Goal: Task Accomplishment & Management: Complete application form

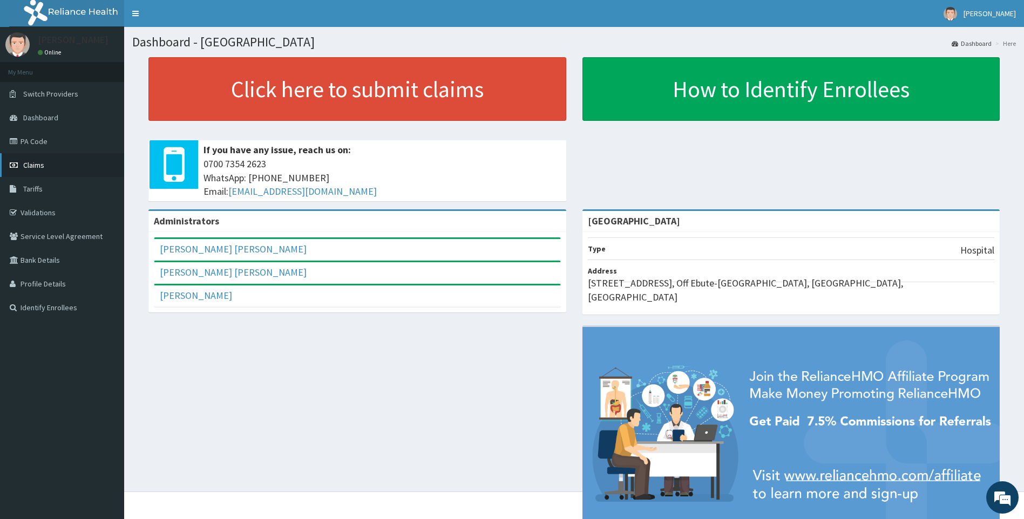
click at [59, 176] on link "Claims" at bounding box center [62, 165] width 124 height 24
click at [59, 172] on link "Claims" at bounding box center [62, 165] width 124 height 24
click at [75, 166] on link "Claims" at bounding box center [62, 165] width 124 height 24
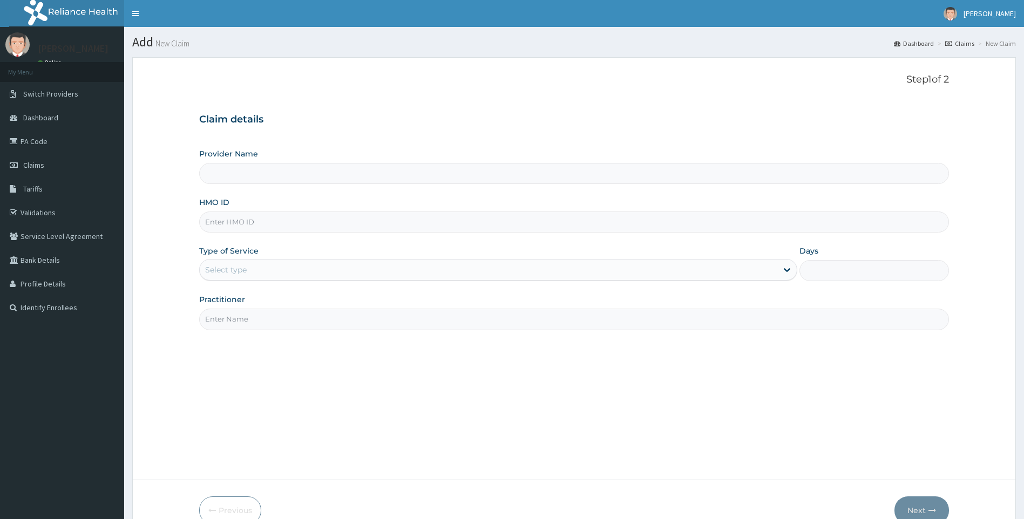
click at [416, 220] on input "HMO ID" at bounding box center [574, 222] width 750 height 21
click at [405, 175] on input "Provider Name" at bounding box center [574, 173] width 750 height 21
click at [495, 180] on input "Provider Name" at bounding box center [574, 173] width 750 height 21
click at [290, 224] on input "HMO ID" at bounding box center [574, 222] width 750 height 21
click at [60, 167] on link "Claims" at bounding box center [62, 165] width 124 height 24
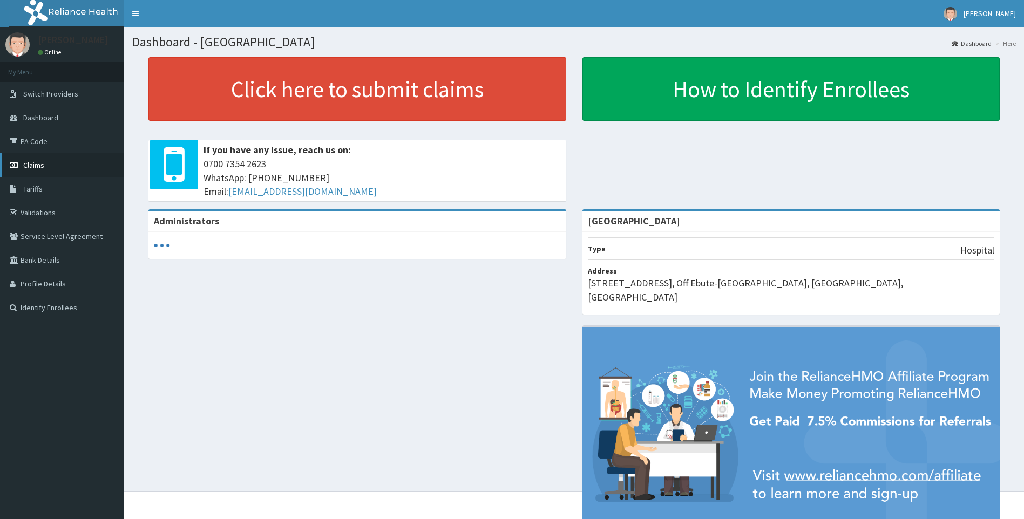
click at [76, 165] on link "Claims" at bounding box center [62, 165] width 124 height 24
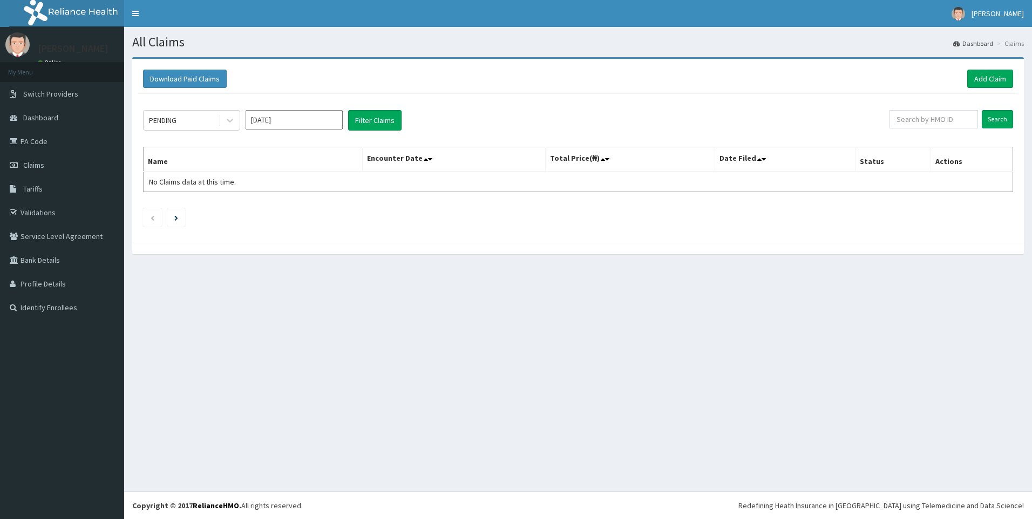
click at [965, 80] on div "Download Paid Claims Add Claim" at bounding box center [578, 79] width 870 height 18
click at [980, 80] on link "Add Claim" at bounding box center [990, 79] width 46 height 18
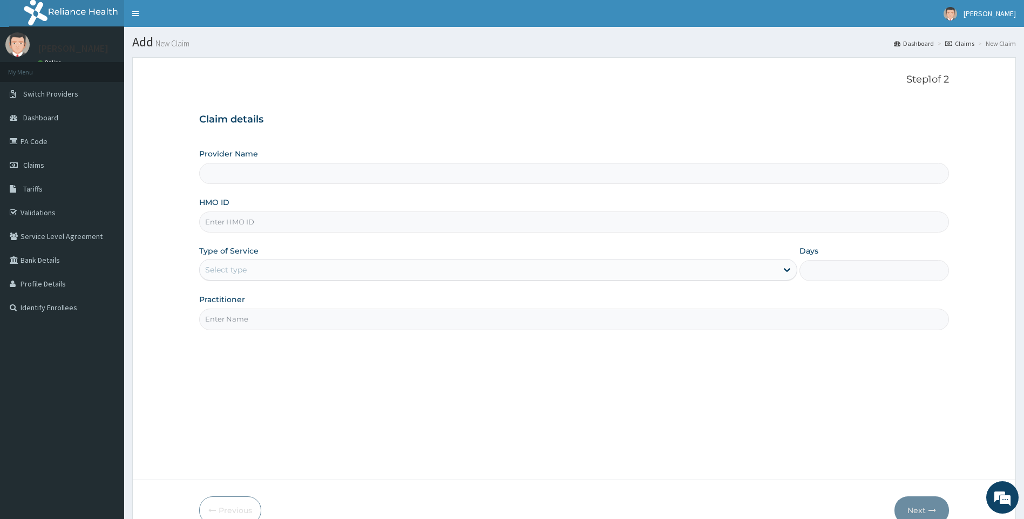
type input "[GEOGRAPHIC_DATA]"
click at [364, 224] on input "HMO ID" at bounding box center [574, 222] width 750 height 21
type input "MPP/10783/A"
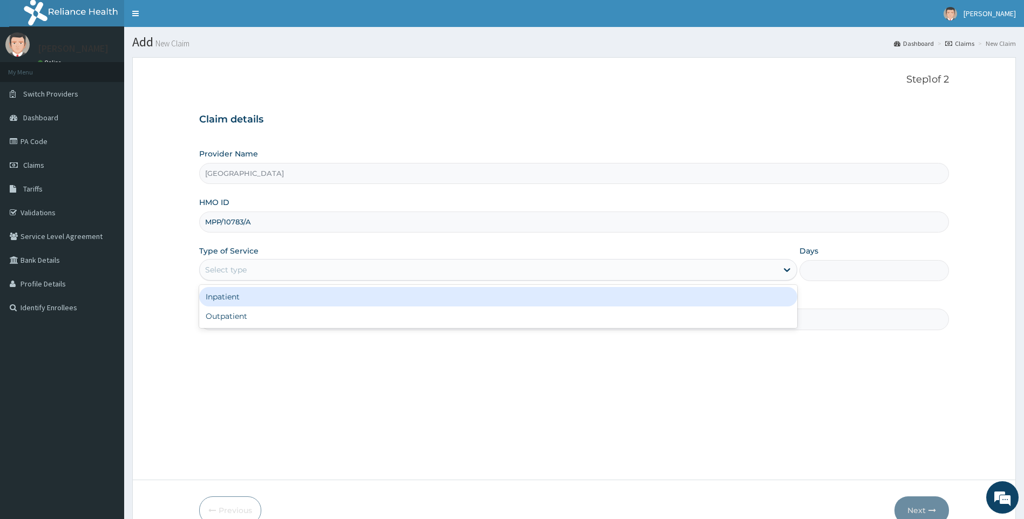
click at [443, 269] on div "Select type" at bounding box center [489, 269] width 578 height 17
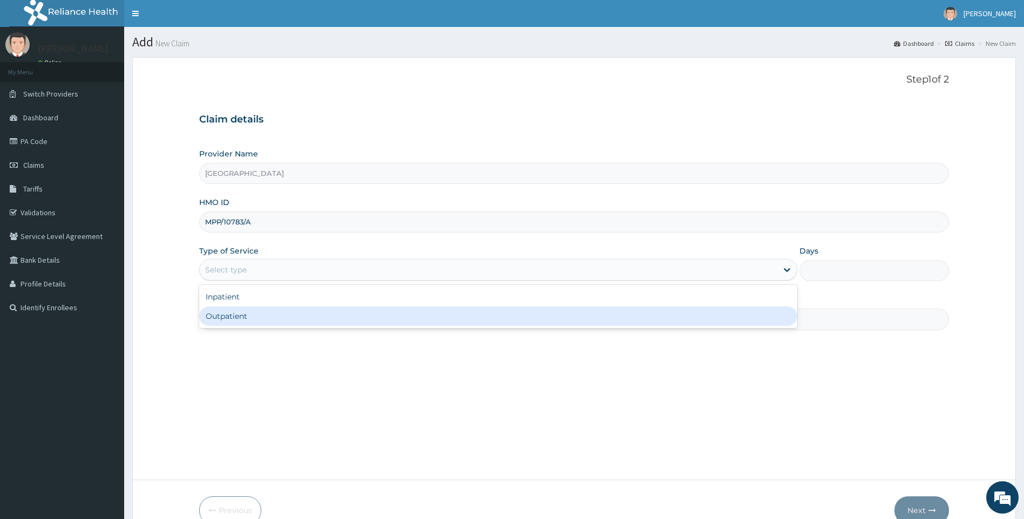
click at [422, 314] on div "Outpatient" at bounding box center [498, 316] width 598 height 19
type input "1"
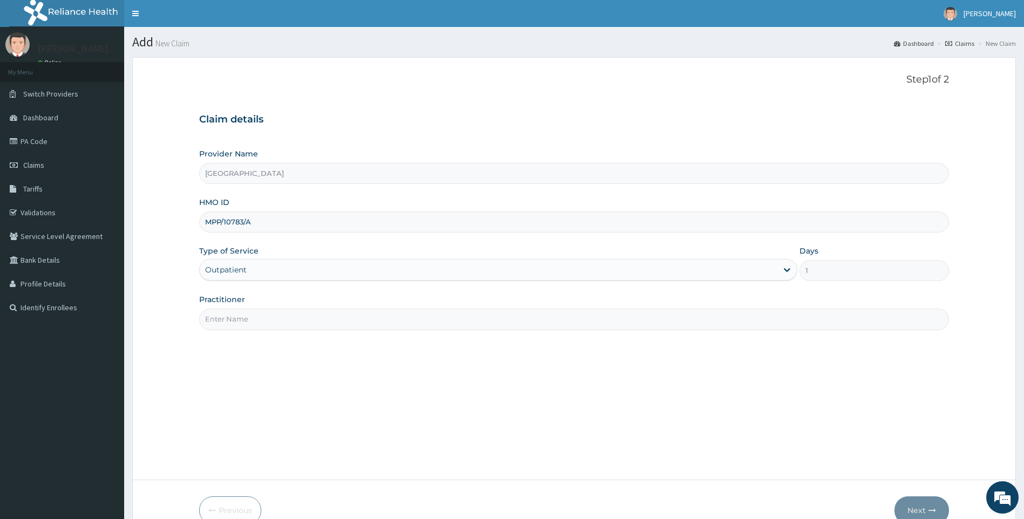
click at [444, 312] on input "Practitioner" at bounding box center [574, 319] width 750 height 21
type input "DR"
click at [920, 502] on button "Next" at bounding box center [921, 510] width 55 height 28
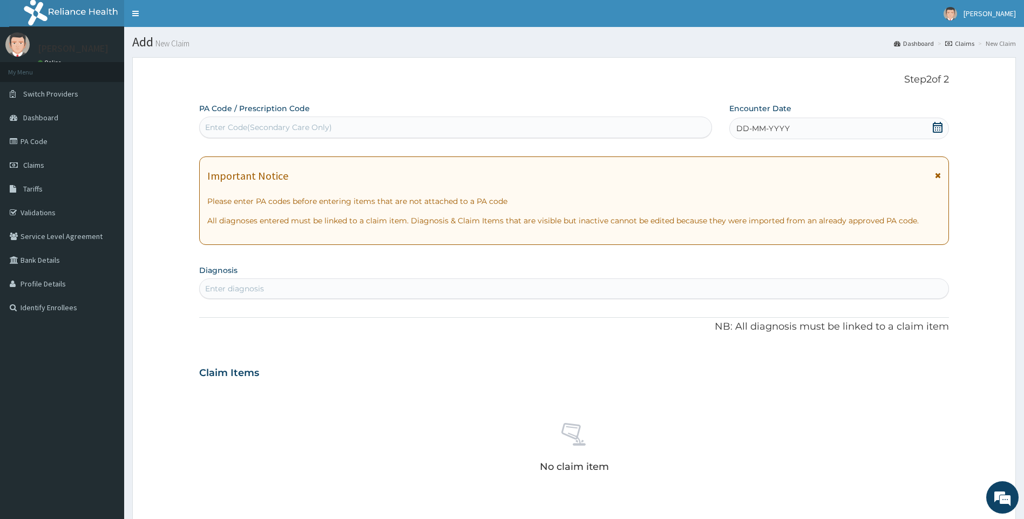
click at [936, 127] on icon at bounding box center [937, 127] width 10 height 11
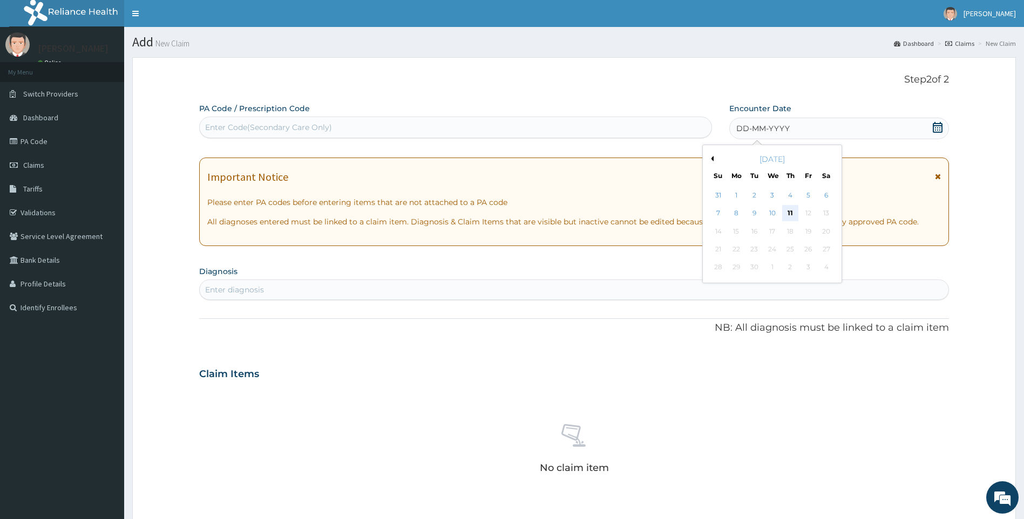
click at [789, 210] on div "11" at bounding box center [790, 214] width 16 height 16
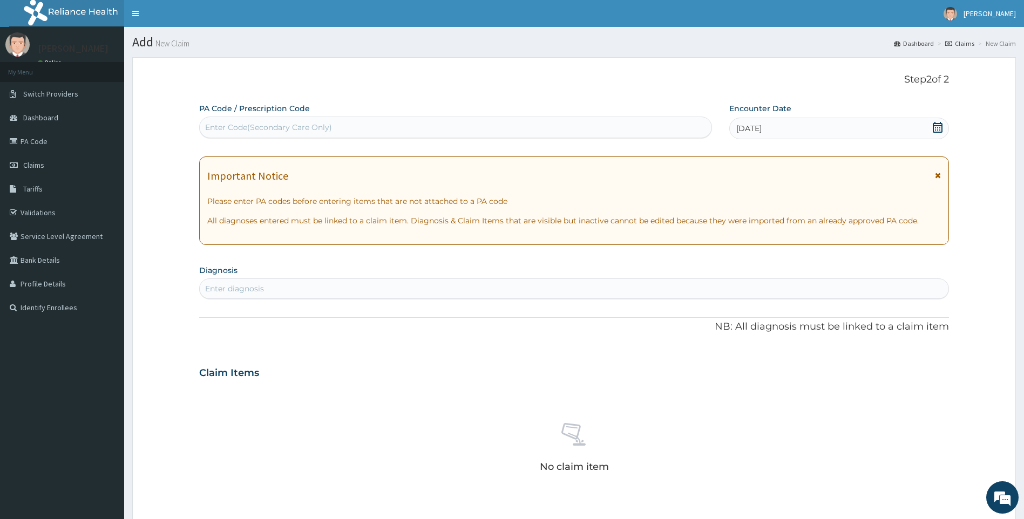
click at [398, 288] on div "Enter diagnosis" at bounding box center [574, 288] width 749 height 17
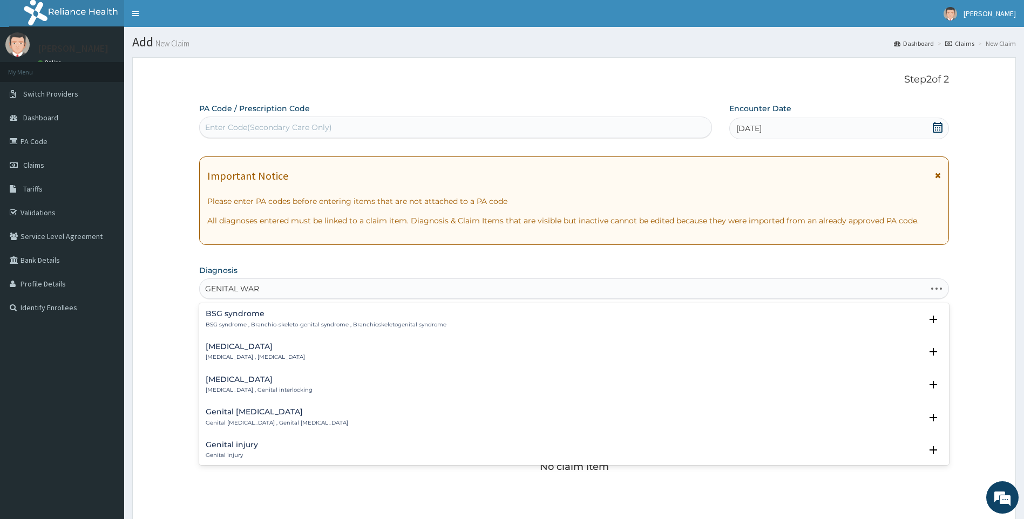
type input "[MEDICAL_DATA]"
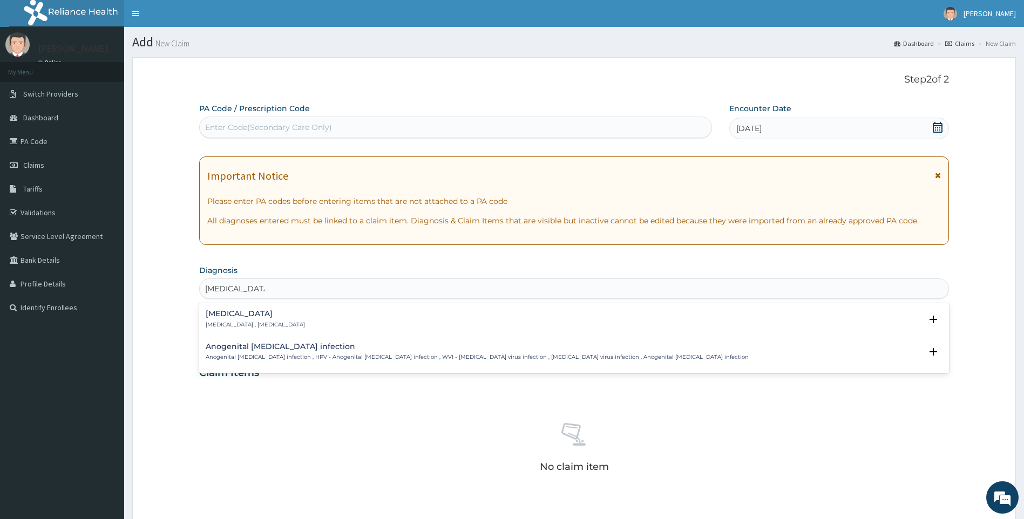
click at [344, 324] on div "[MEDICAL_DATA] [MEDICAL_DATA] , [MEDICAL_DATA]" at bounding box center [574, 319] width 737 height 19
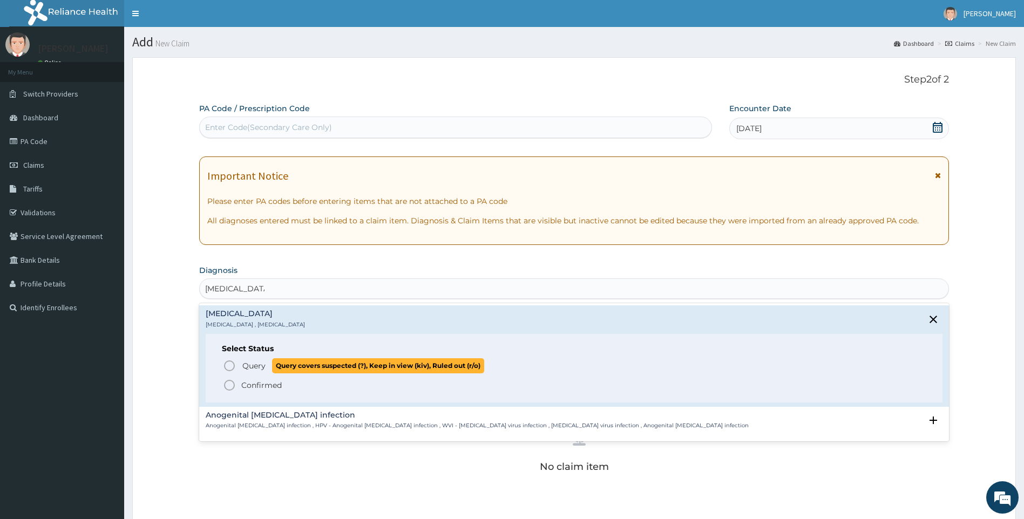
click at [228, 367] on icon "status option query" at bounding box center [229, 365] width 13 height 13
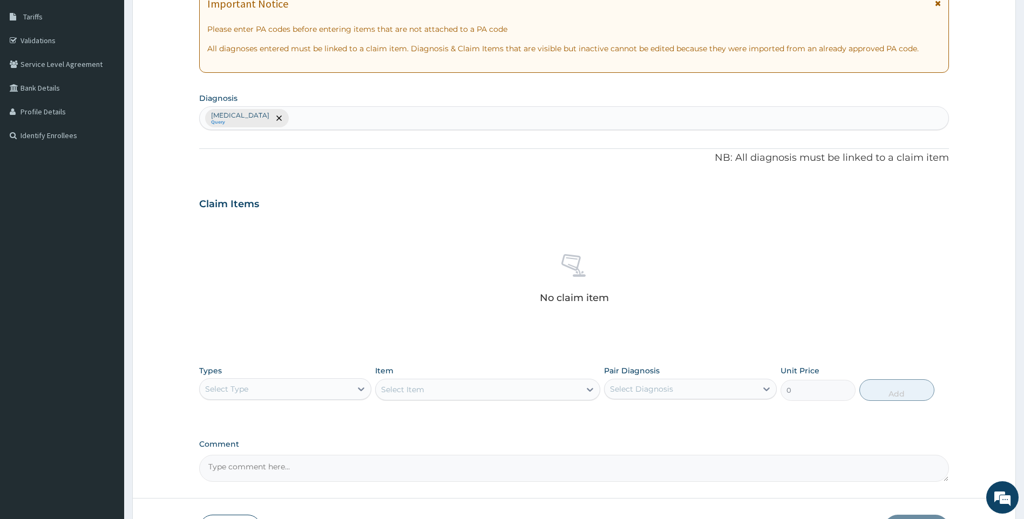
scroll to position [173, 0]
click at [307, 393] on div "Select Type" at bounding box center [276, 388] width 152 height 17
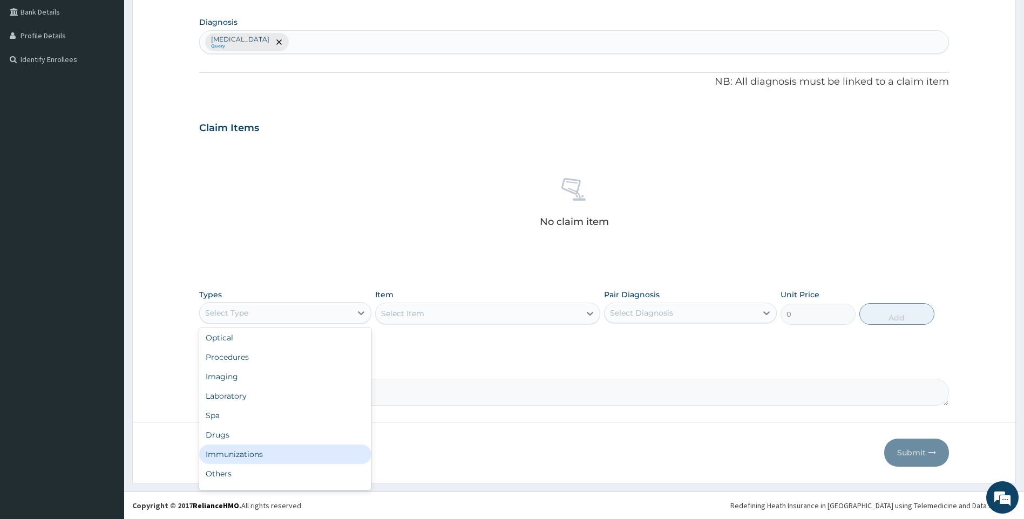
scroll to position [37, 0]
click at [325, 467] on div "Others" at bounding box center [285, 458] width 173 height 19
click at [565, 309] on div "Select Item" at bounding box center [478, 313] width 205 height 17
click at [673, 313] on div "Select Diagnosis" at bounding box center [680, 312] width 152 height 17
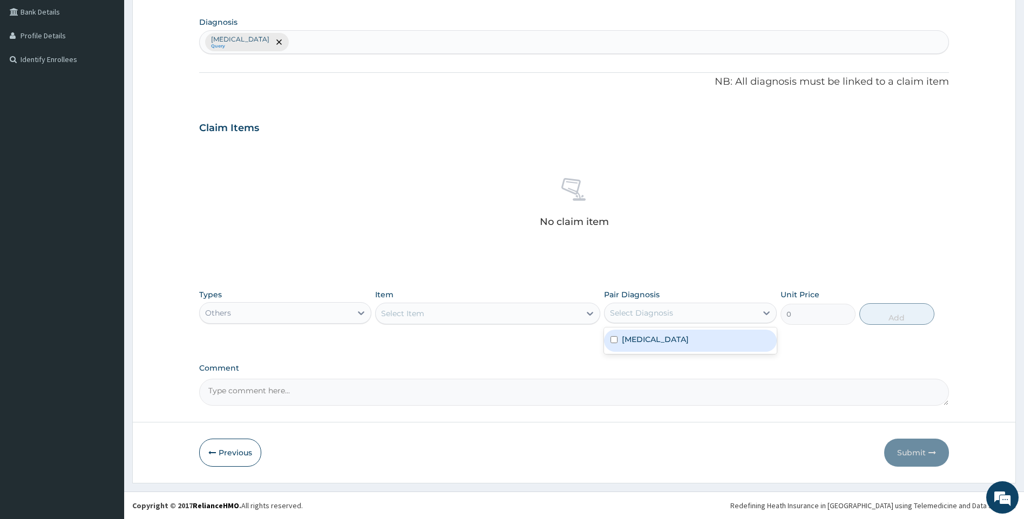
click at [663, 336] on label "[MEDICAL_DATA]" at bounding box center [655, 339] width 67 height 11
checkbox input "true"
click at [583, 316] on div at bounding box center [589, 313] width 19 height 19
type input "REGIST"
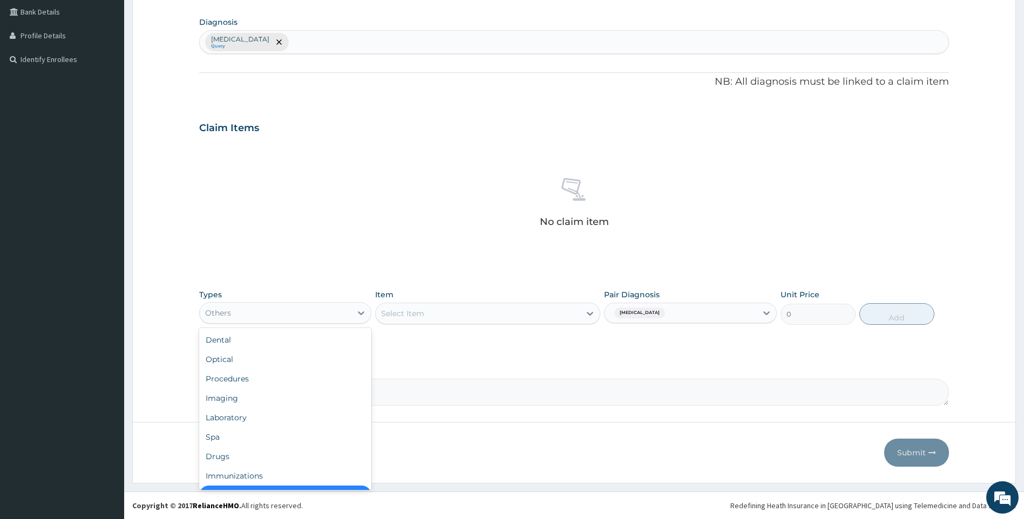
click at [324, 316] on div "Others" at bounding box center [276, 312] width 152 height 17
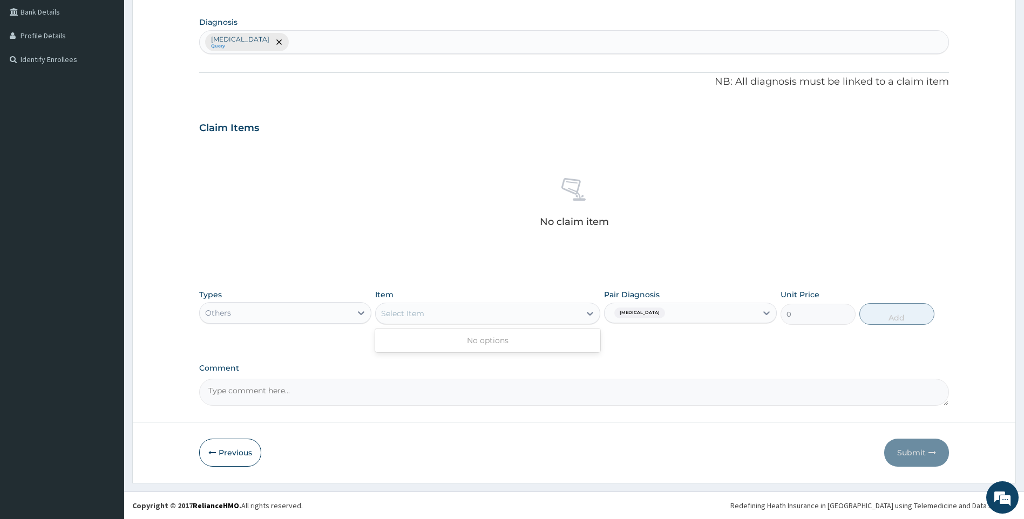
click at [457, 319] on div "Select Item" at bounding box center [478, 313] width 205 height 17
type input "REGISTRATION"
click at [339, 311] on div "Others" at bounding box center [276, 312] width 152 height 17
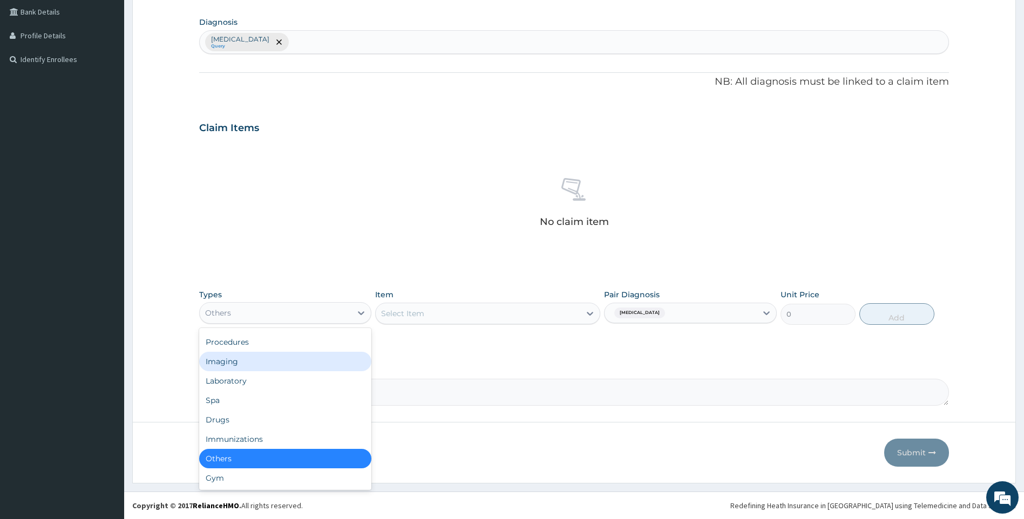
scroll to position [0, 0]
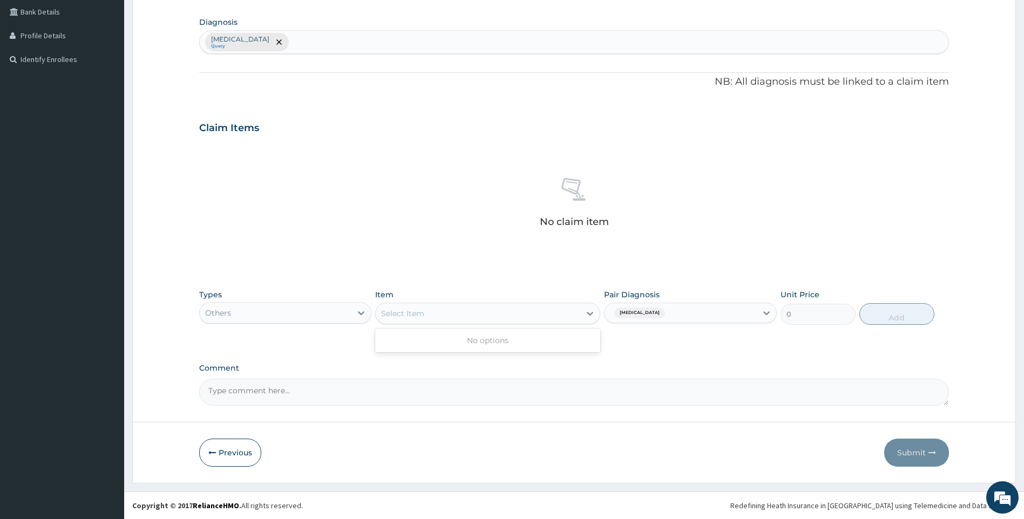
click at [447, 317] on div "Select Item" at bounding box center [478, 313] width 205 height 17
type input "CONSULTATION"
click at [562, 314] on div "Select Item" at bounding box center [478, 313] width 205 height 17
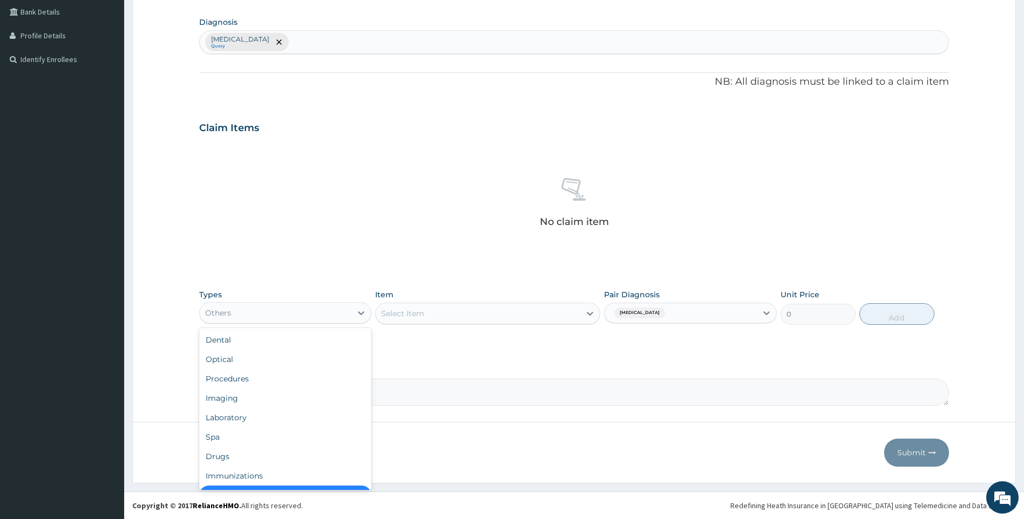
scroll to position [22, 0]
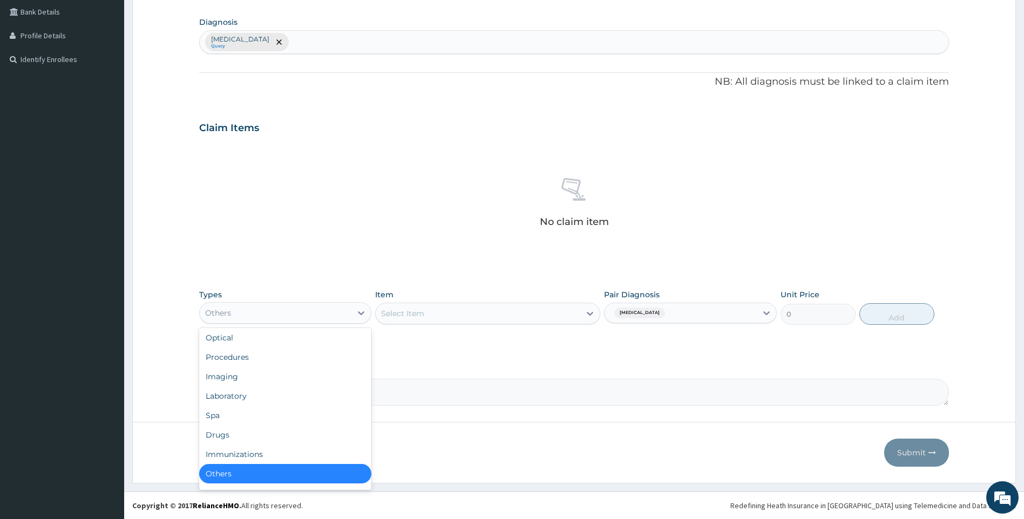
click at [296, 315] on div "Others" at bounding box center [276, 312] width 152 height 17
click at [335, 353] on div "Procedures" at bounding box center [285, 357] width 173 height 19
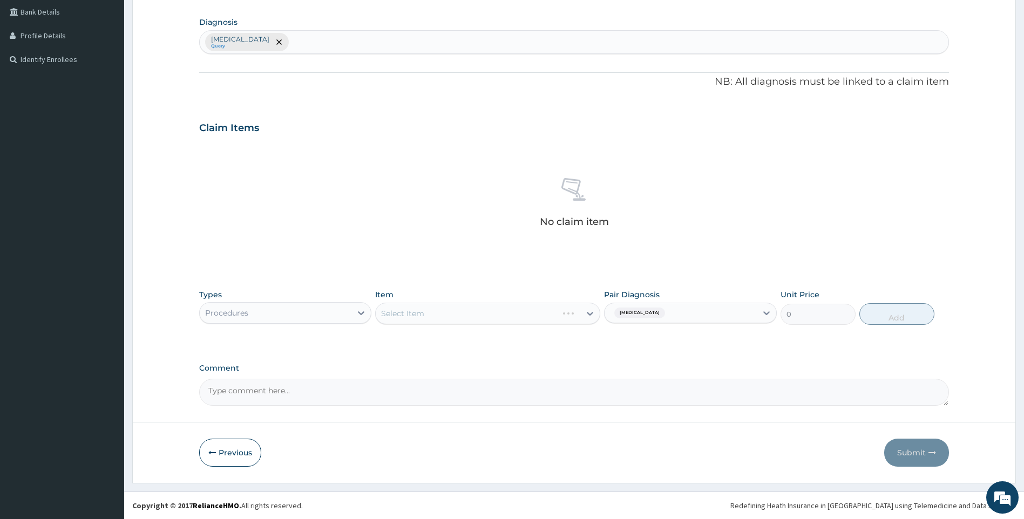
click at [464, 314] on div "Select Item" at bounding box center [487, 314] width 225 height 22
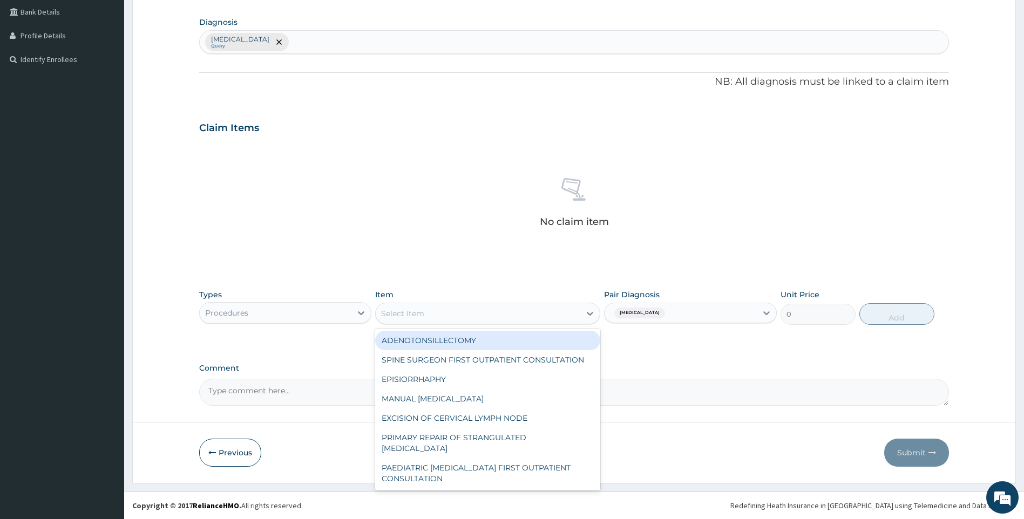
click at [396, 317] on div "Select Item" at bounding box center [402, 313] width 43 height 11
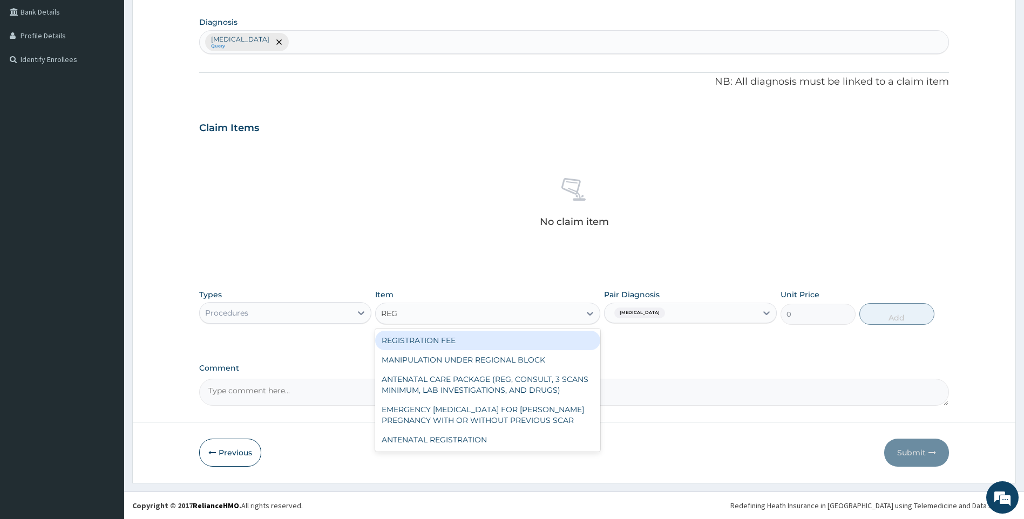
type input "REGI"
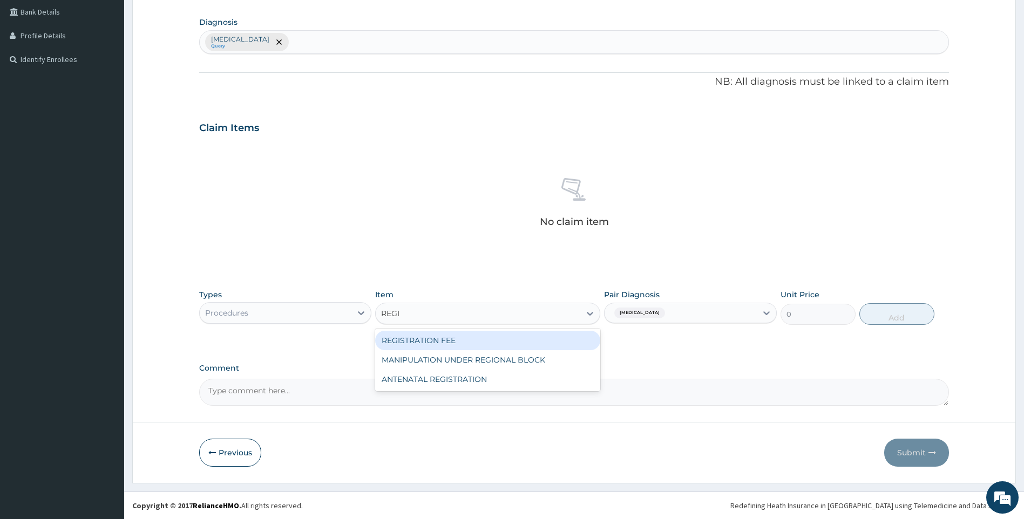
click at [428, 337] on div "REGISTRATION FEE" at bounding box center [487, 340] width 225 height 19
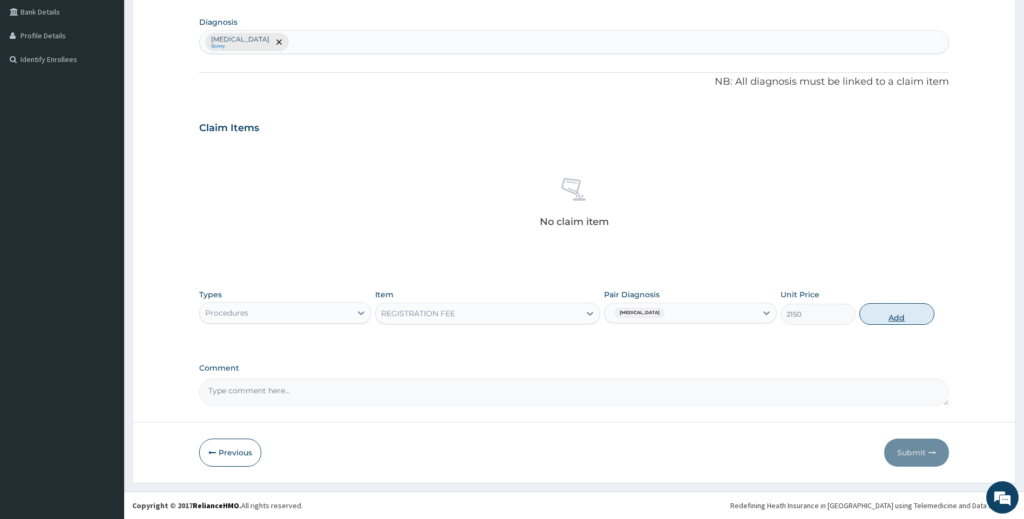
click at [885, 317] on button "Add" at bounding box center [896, 314] width 75 height 22
type input "0"
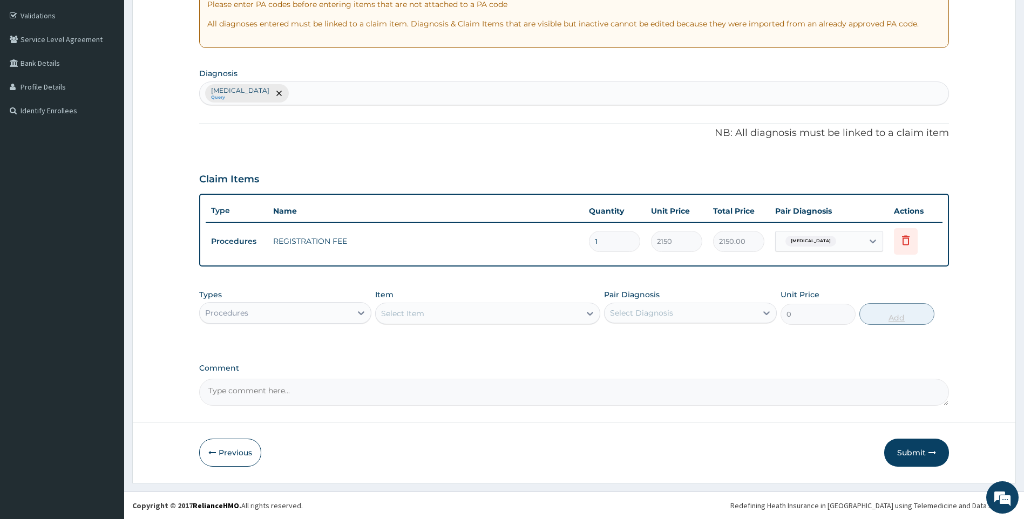
scroll to position [197, 0]
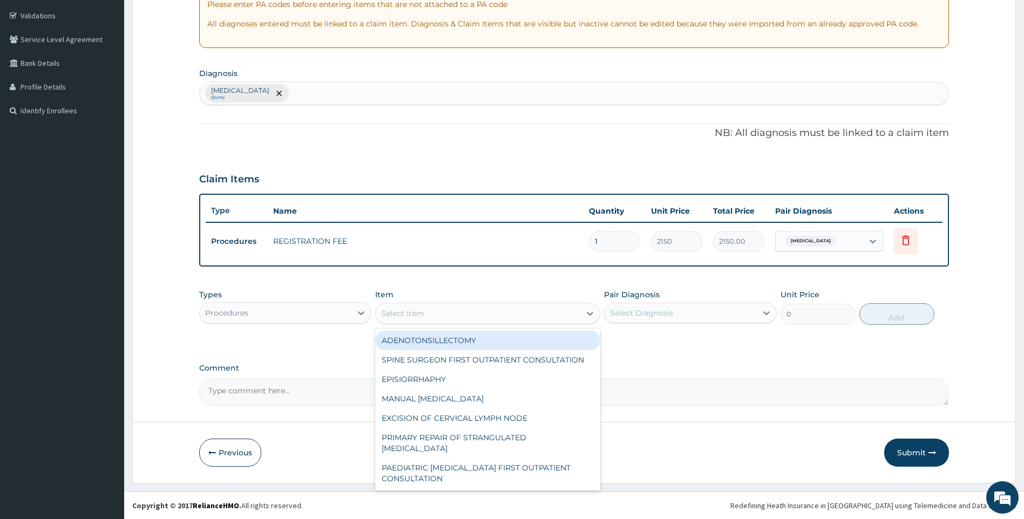
click at [482, 305] on div "Select Item" at bounding box center [478, 313] width 205 height 17
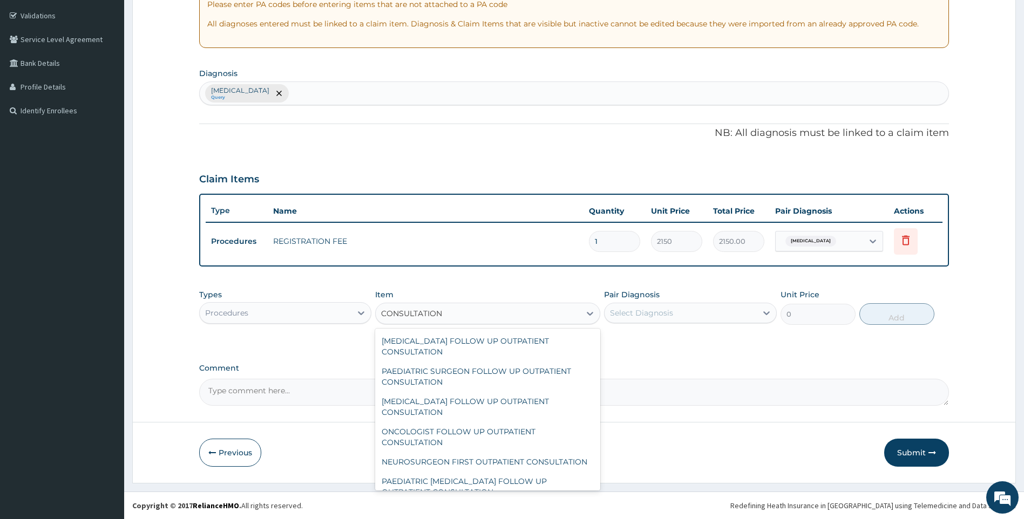
scroll to position [237, 0]
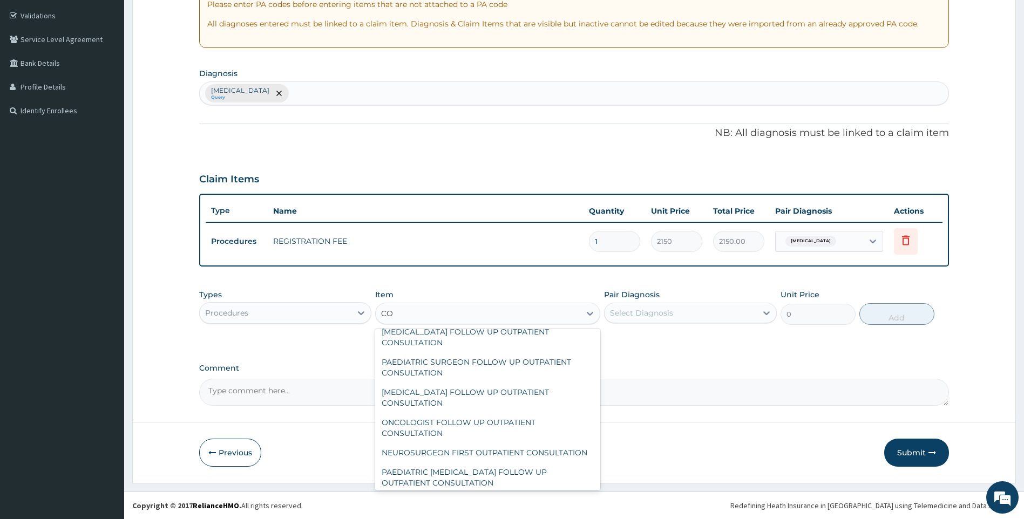
type input "C"
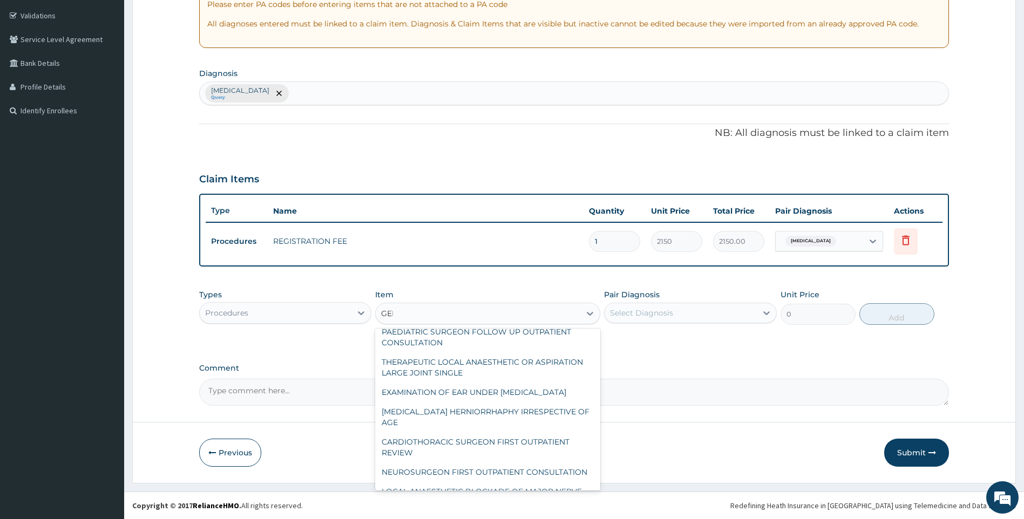
scroll to position [0, 0]
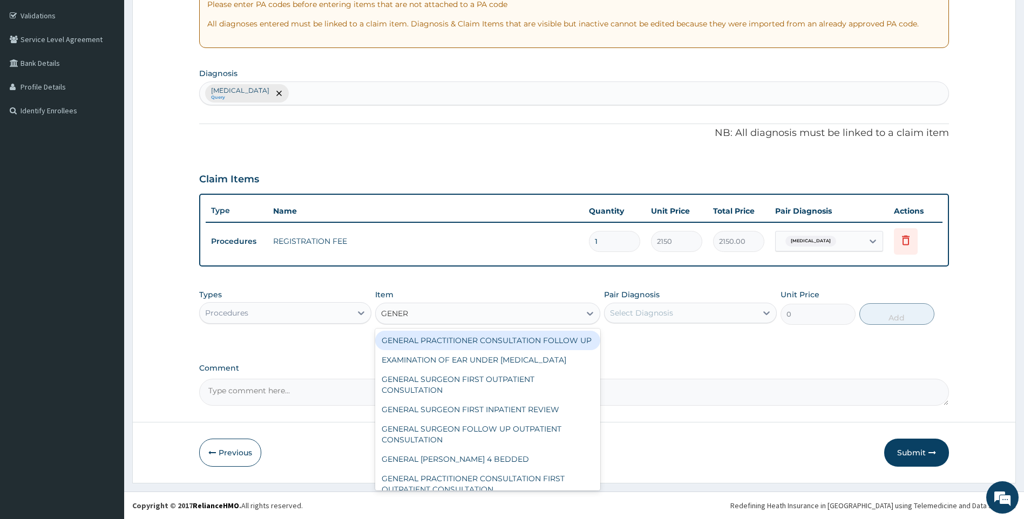
type input "GENERA"
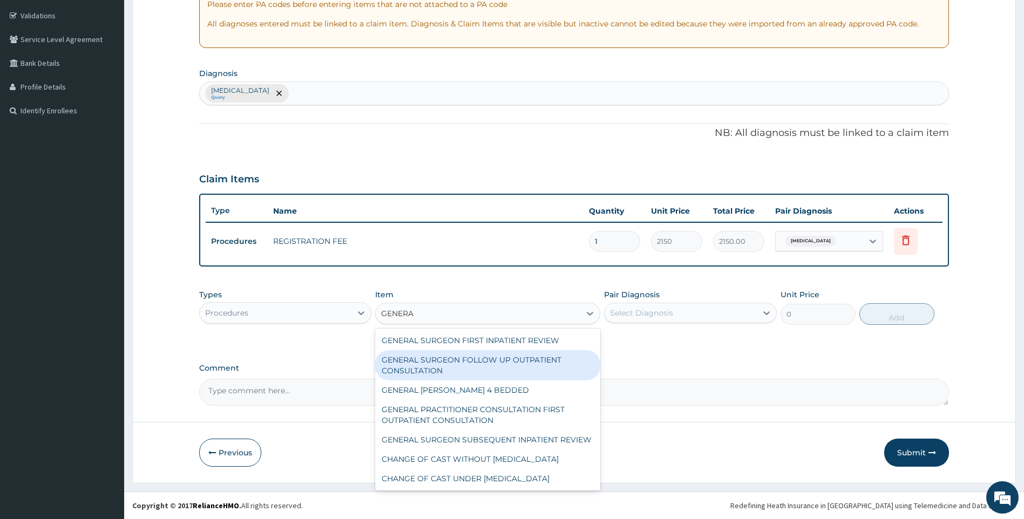
scroll to position [101, 0]
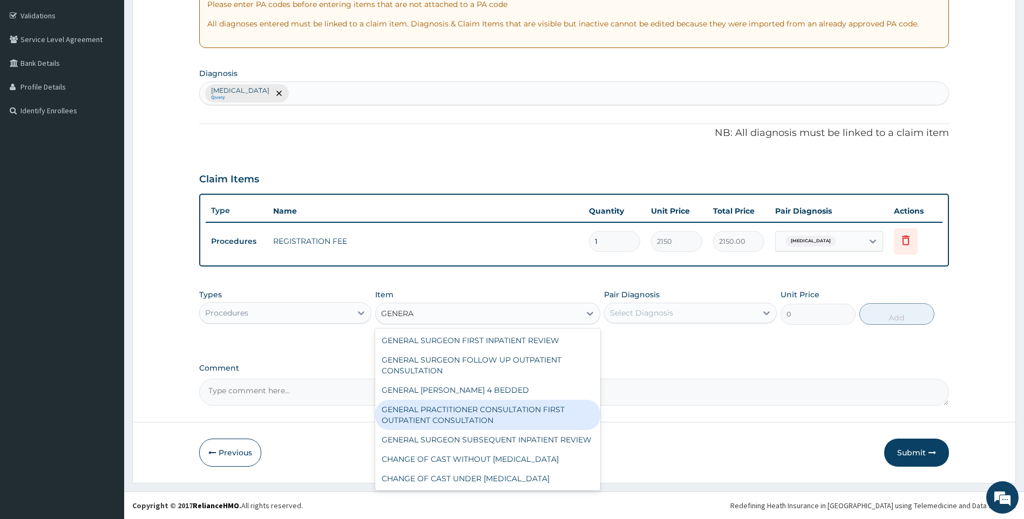
click at [530, 400] on div "GENERAL PRACTITIONER CONSULTATION FIRST OUTPATIENT CONSULTATION" at bounding box center [487, 415] width 225 height 30
type input "3548"
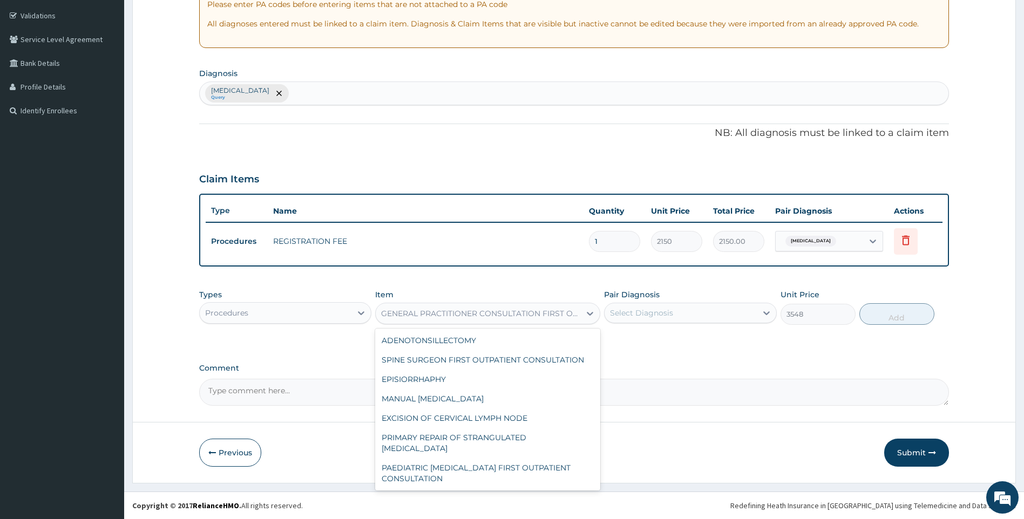
click at [567, 314] on div "GENERAL PRACTITIONER CONSULTATION FIRST OUTPATIENT CONSULTATION" at bounding box center [481, 313] width 200 height 11
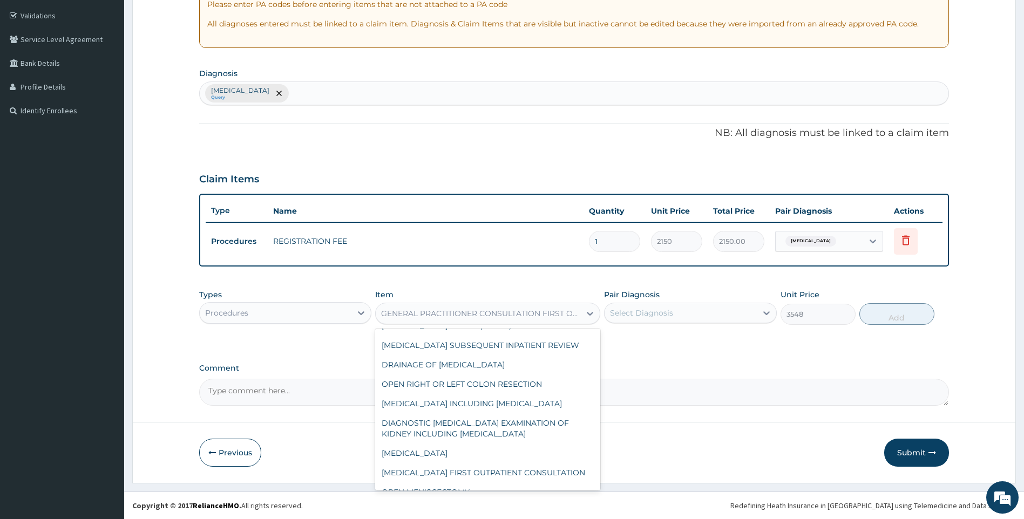
scroll to position [11342, 0]
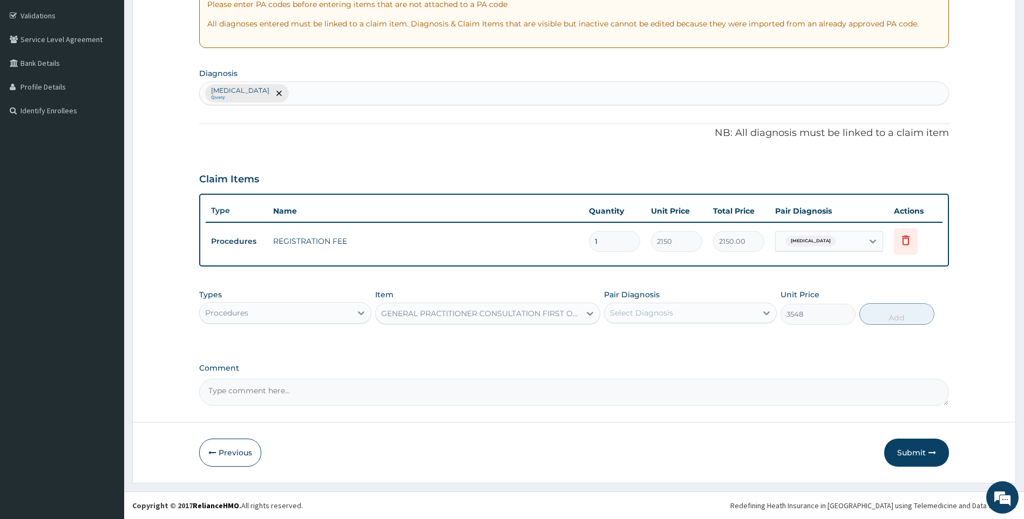
click at [591, 491] on div "R EL Toggle navigation Oluwalonimi [PERSON_NAME] Oluwalonimi [PERSON_NAME] - [E…" at bounding box center [512, 161] width 1024 height 716
click at [590, 492] on footer "Redefining Heath Insurance in [GEOGRAPHIC_DATA] using Telemedicine and Data Sci…" at bounding box center [574, 506] width 900 height 28
click at [574, 373] on div "Comment" at bounding box center [574, 385] width 750 height 42
click at [567, 317] on div "GENERAL PRACTITIONER CONSULTATION FIRST OUTPATIENT CONSULTATION" at bounding box center [481, 313] width 200 height 11
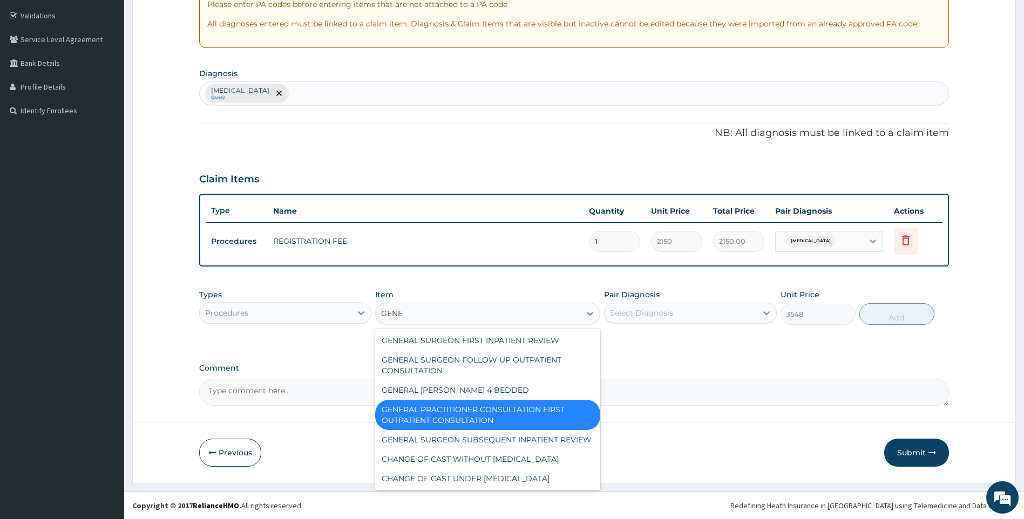
scroll to position [101, 0]
type input "GENERAL"
click at [556, 406] on div "GENERAL PRACTITIONER CONSULTATION FIRST OUTPATIENT CONSULTATION" at bounding box center [487, 415] width 225 height 30
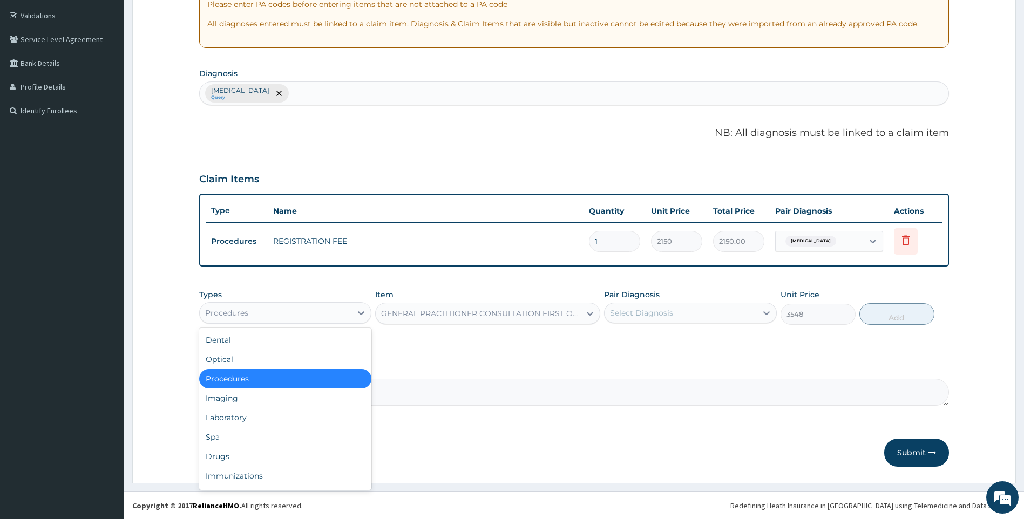
click at [242, 312] on div "Procedures" at bounding box center [226, 313] width 43 height 11
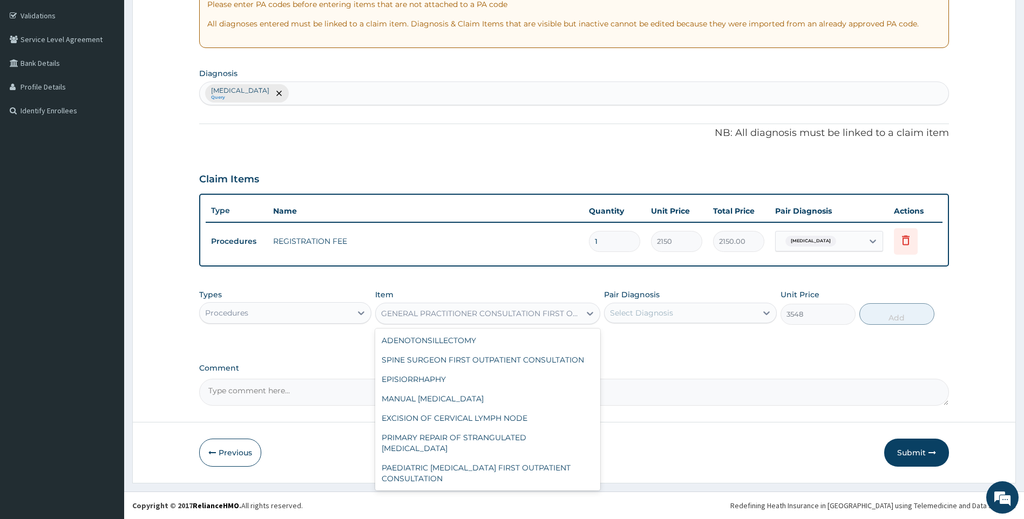
click at [435, 316] on div "GENERAL PRACTITIONER CONSULTATION FIRST OUTPATIENT CONSULTATION" at bounding box center [481, 313] width 200 height 11
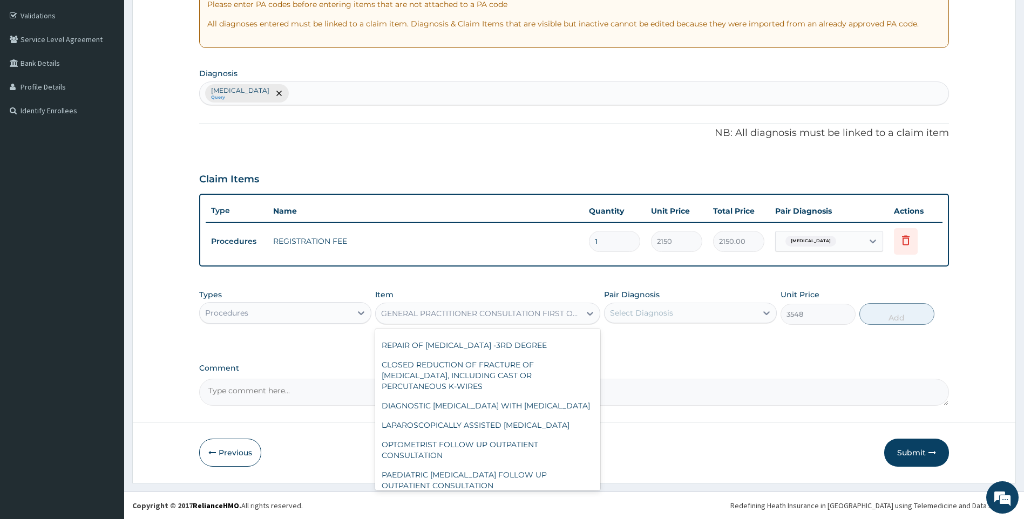
click at [490, 256] on div "MAJOR ANAESTHESIA FEE - COMPLEX MAJOR PROCEDURE" at bounding box center [487, 241] width 225 height 30
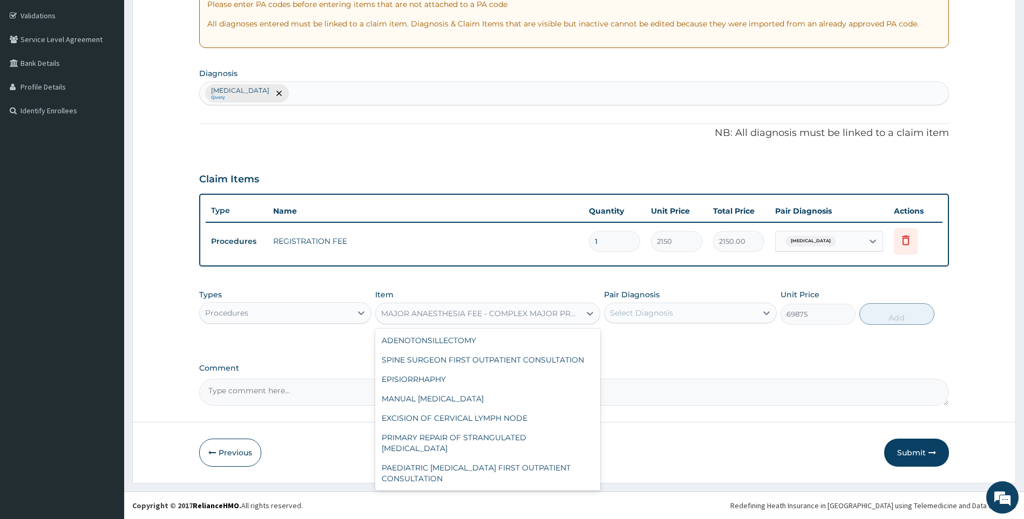
click at [542, 318] on div "MAJOR ANAESTHESIA FEE - COMPLEX MAJOR PROCEDURE" at bounding box center [481, 313] width 200 height 11
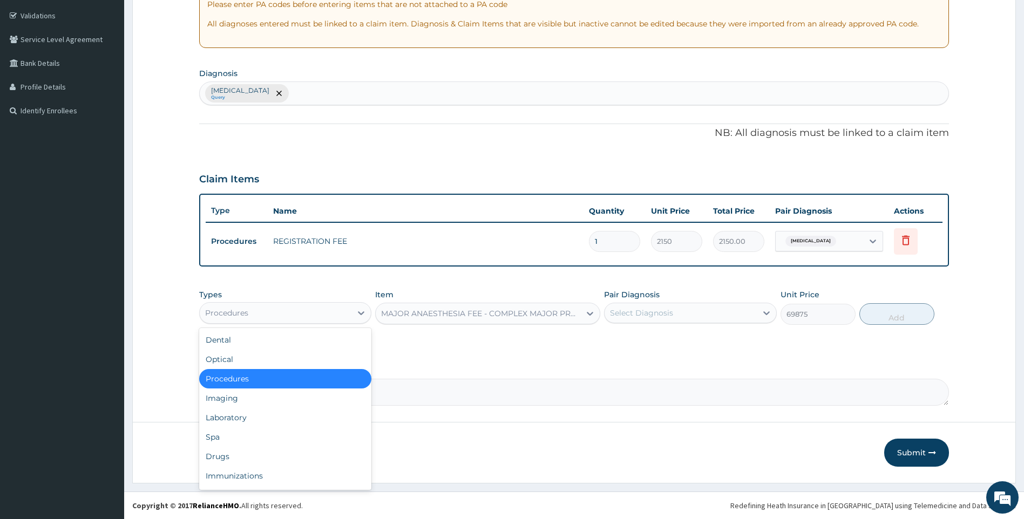
click at [330, 314] on div "Procedures" at bounding box center [276, 312] width 152 height 17
click at [280, 379] on div "Procedures" at bounding box center [285, 378] width 173 height 19
type input "0"
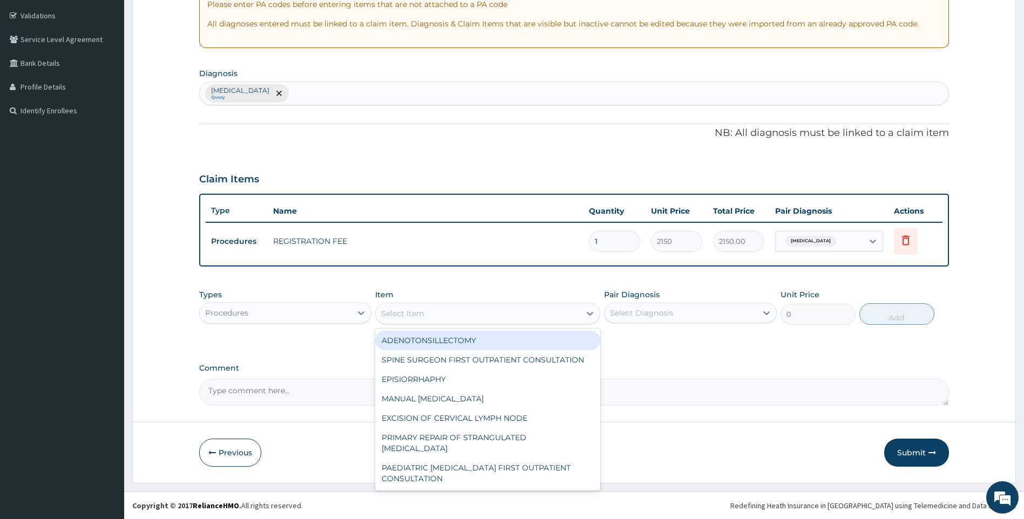
click at [488, 316] on div "Select Item" at bounding box center [478, 313] width 205 height 17
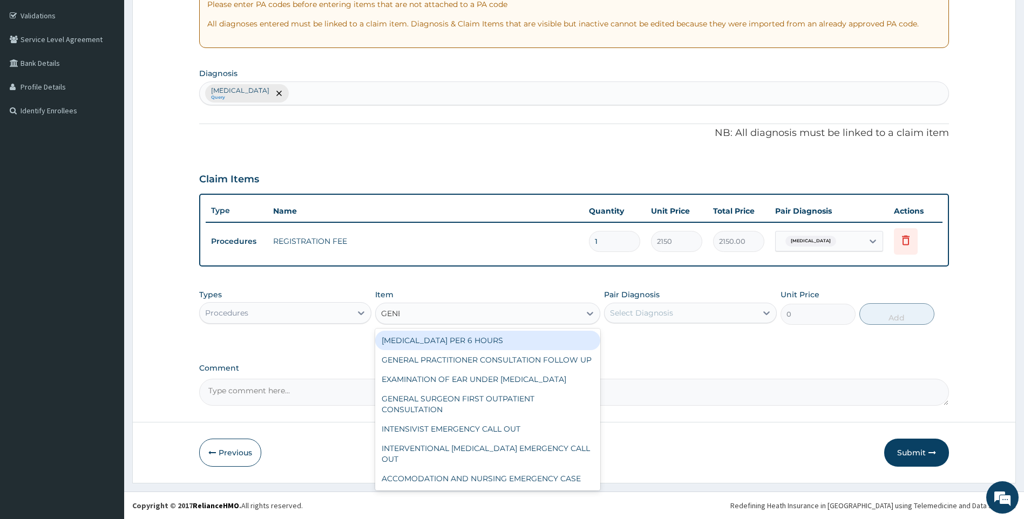
type input "GENER"
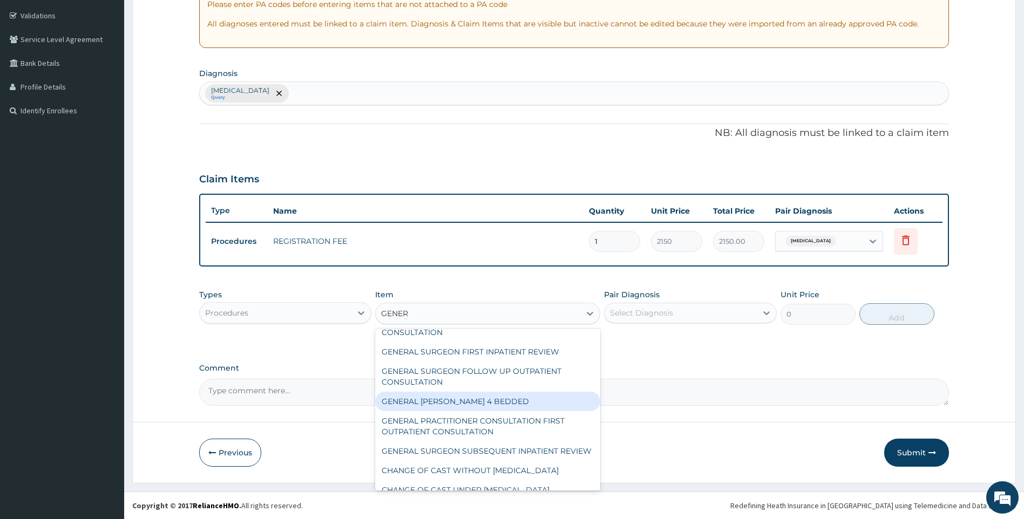
scroll to position [65, 0]
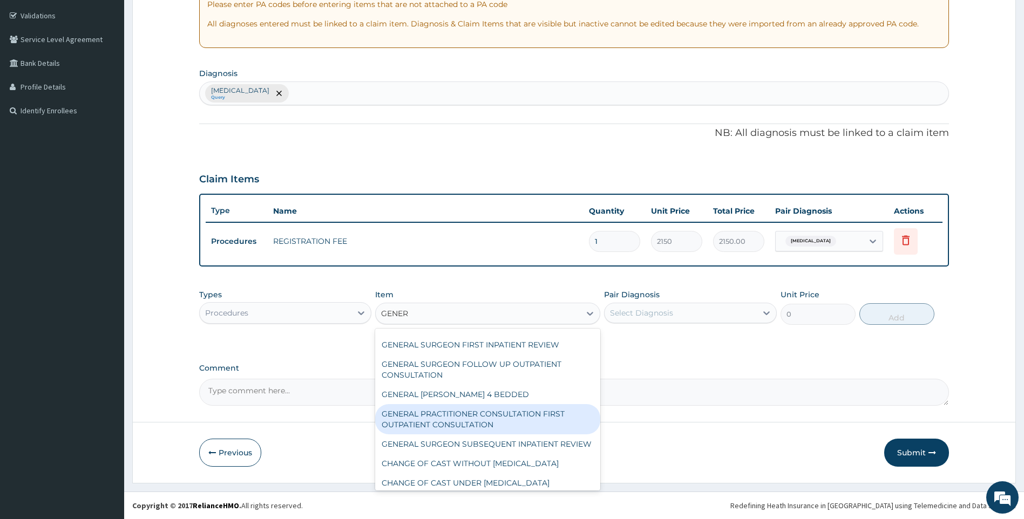
click at [553, 434] on div "GENERAL PRACTITIONER CONSULTATION FIRST OUTPATIENT CONSULTATION" at bounding box center [487, 419] width 225 height 30
type input "3548"
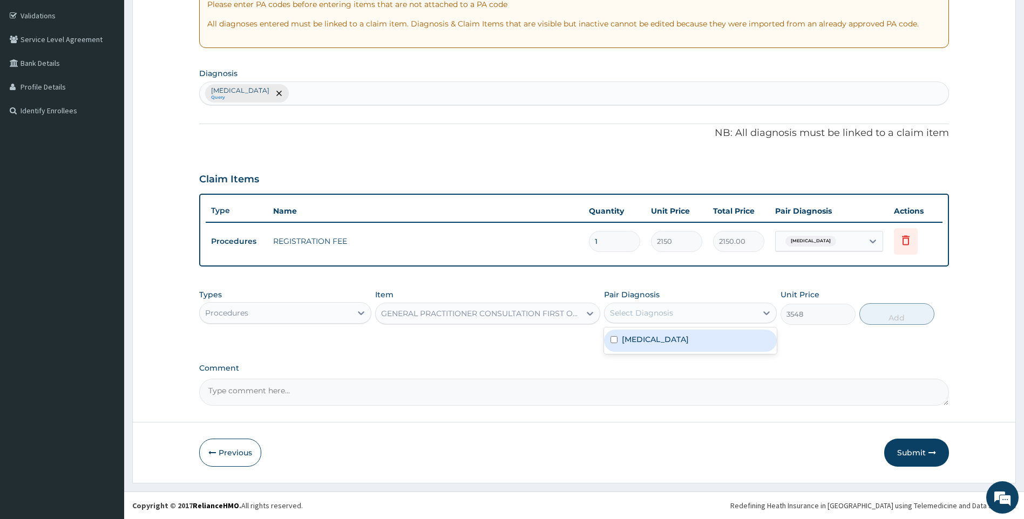
click at [719, 316] on div "Select Diagnosis" at bounding box center [680, 312] width 152 height 17
click at [671, 343] on label "[MEDICAL_DATA]" at bounding box center [655, 339] width 67 height 11
checkbox input "true"
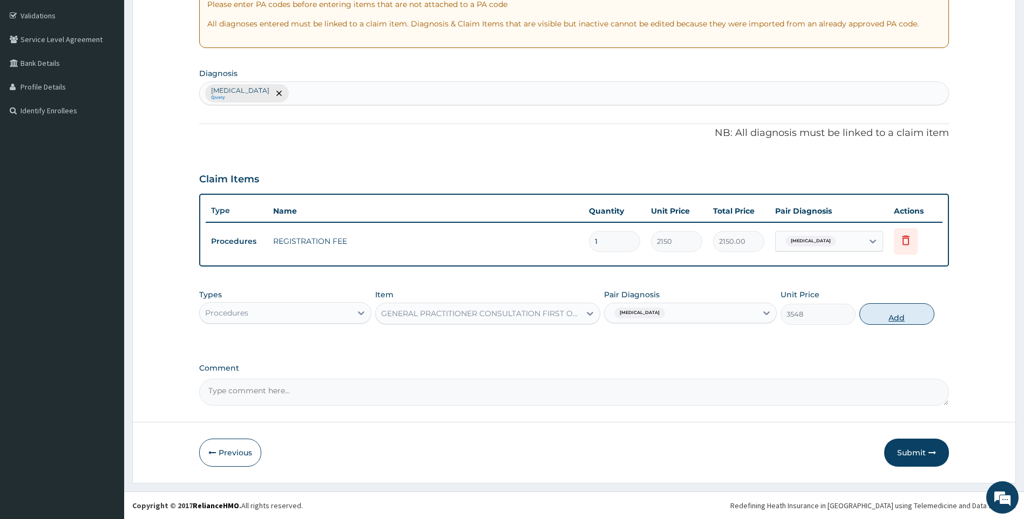
click at [911, 319] on button "Add" at bounding box center [896, 314] width 75 height 22
type input "0"
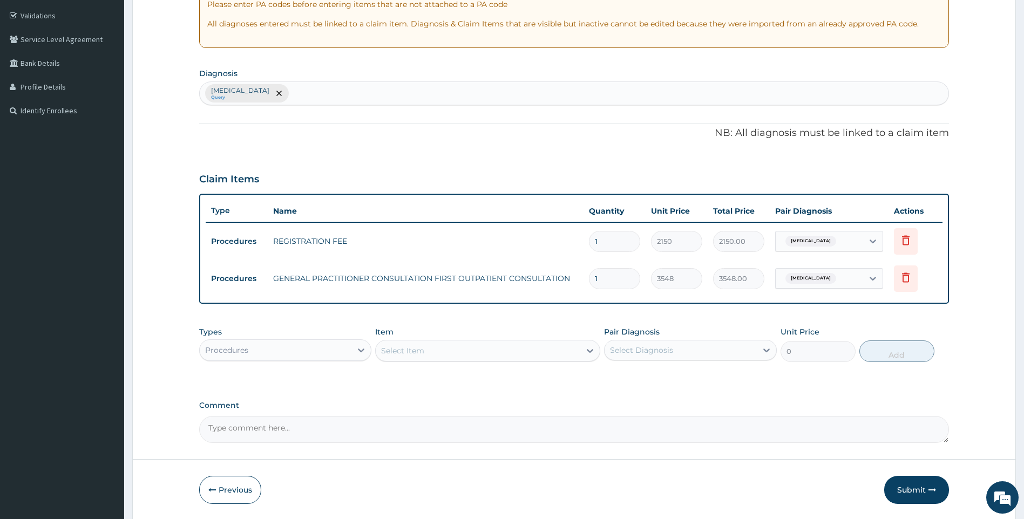
scroll to position [234, 0]
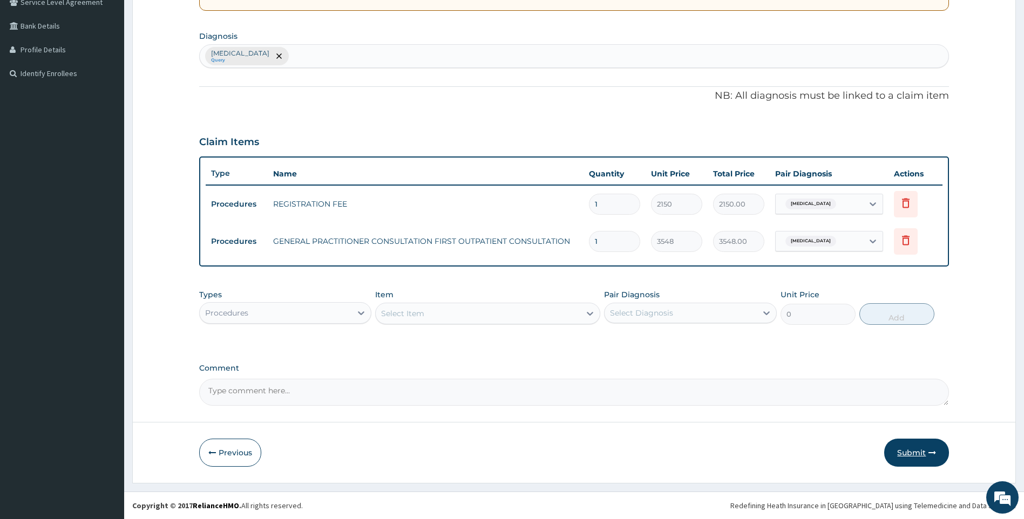
click at [911, 464] on button "Submit" at bounding box center [916, 453] width 65 height 28
